Goal: Find specific page/section: Find specific page/section

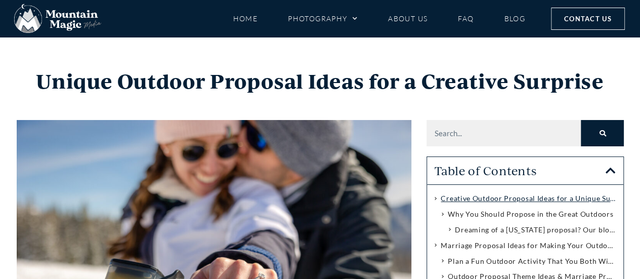
click at [69, 19] on img at bounding box center [57, 18] width 87 height 29
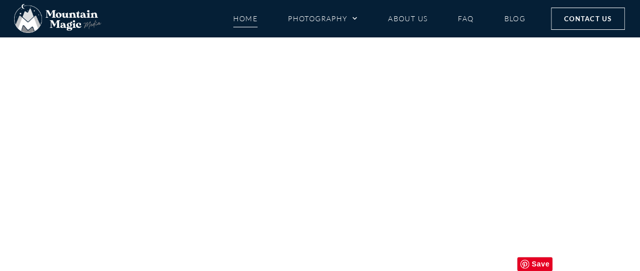
scroll to position [4830, 0]
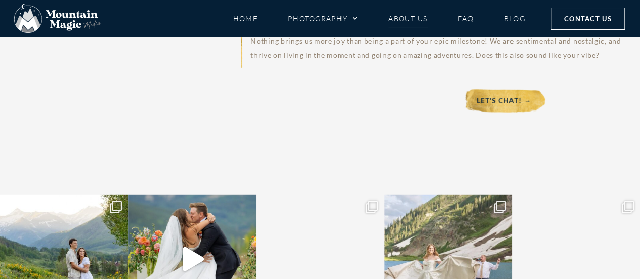
scroll to position [4740, 0]
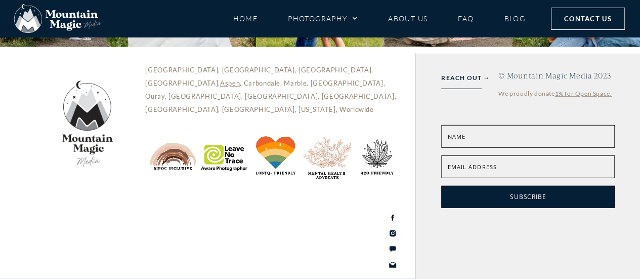
scroll to position [1396, 0]
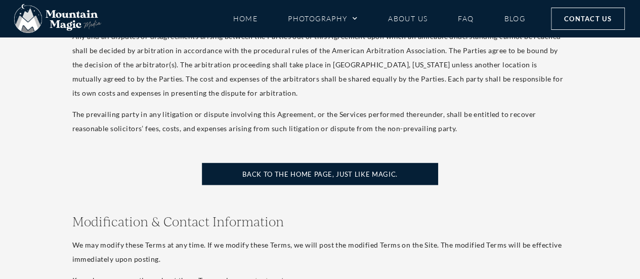
scroll to position [6728, 0]
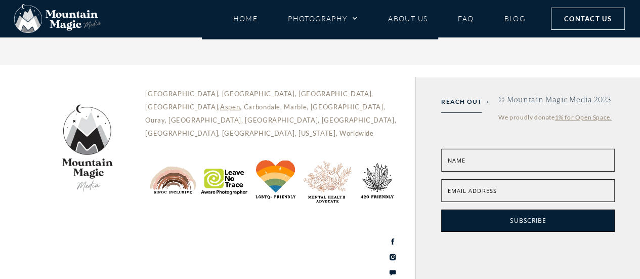
scroll to position [1496, 0]
